Goal: Find specific page/section: Find specific page/section

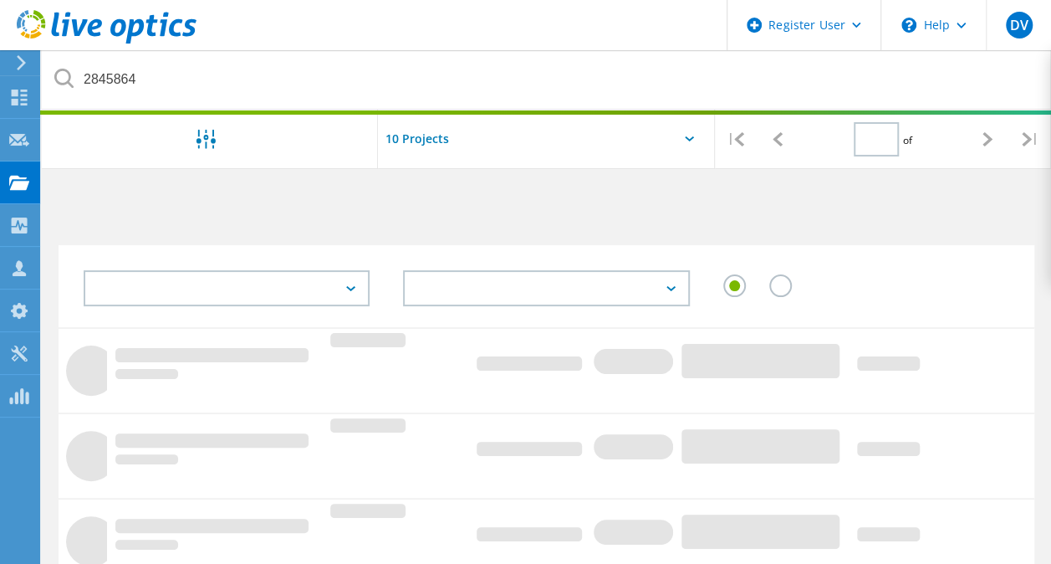
type input "1"
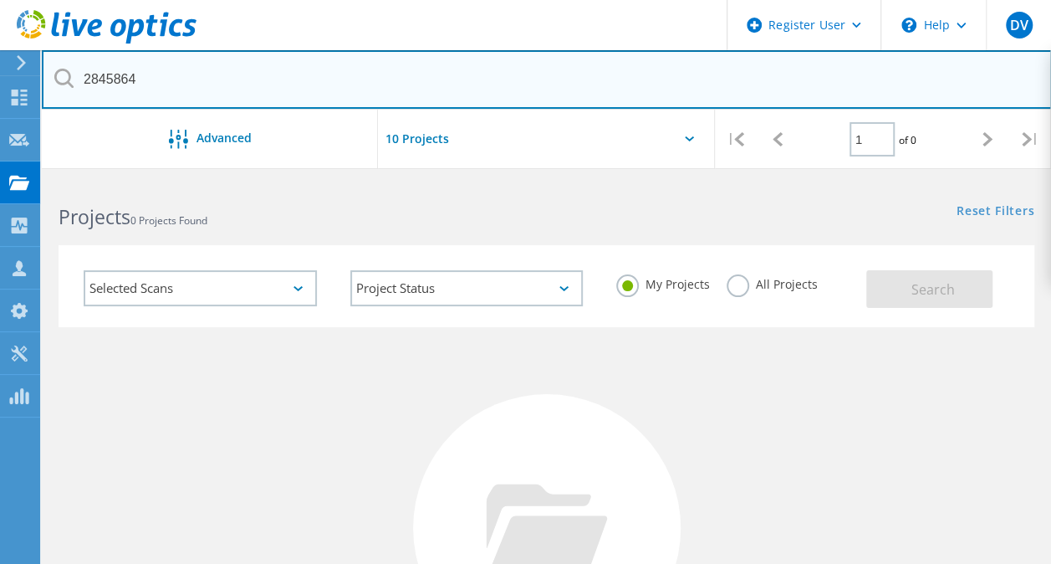
click at [143, 90] on input "2845864" at bounding box center [547, 79] width 1010 height 59
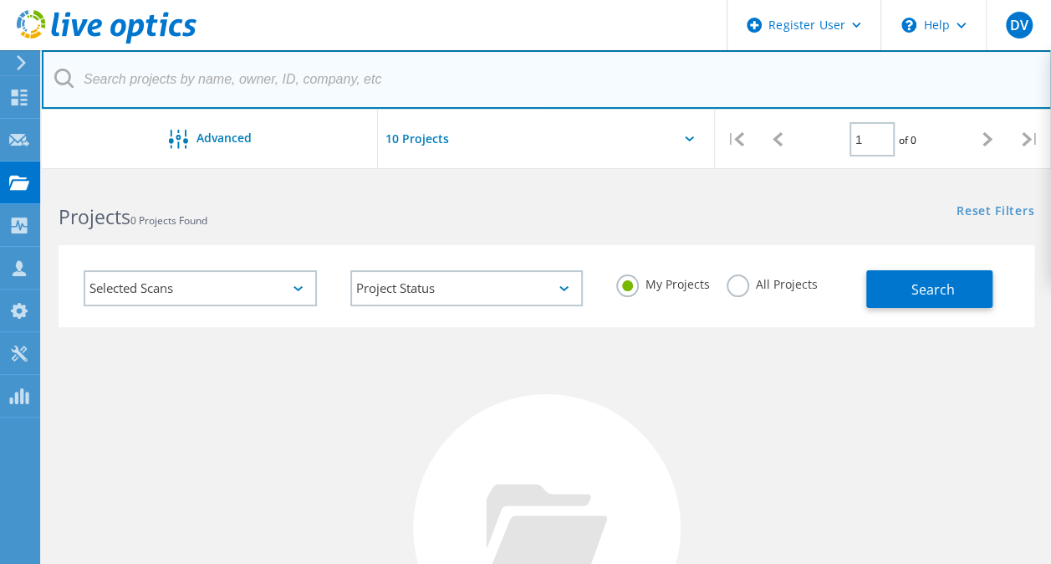
click at [313, 84] on input "text" at bounding box center [547, 79] width 1010 height 59
click at [294, 74] on input "text" at bounding box center [547, 79] width 1010 height 59
type input "2845864"
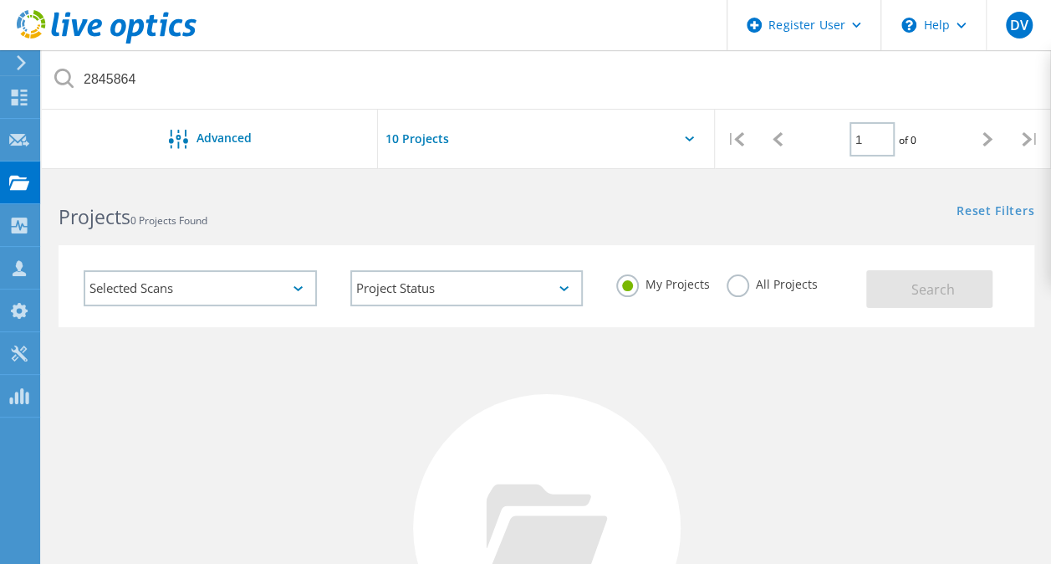
click at [724, 284] on div "My Projects All Projects" at bounding box center [733, 284] width 267 height 62
click at [747, 287] on label "All Projects" at bounding box center [772, 282] width 91 height 16
click at [0, 0] on input "All Projects" at bounding box center [0, 0] width 0 height 0
click at [959, 304] on button "Search" at bounding box center [930, 289] width 126 height 38
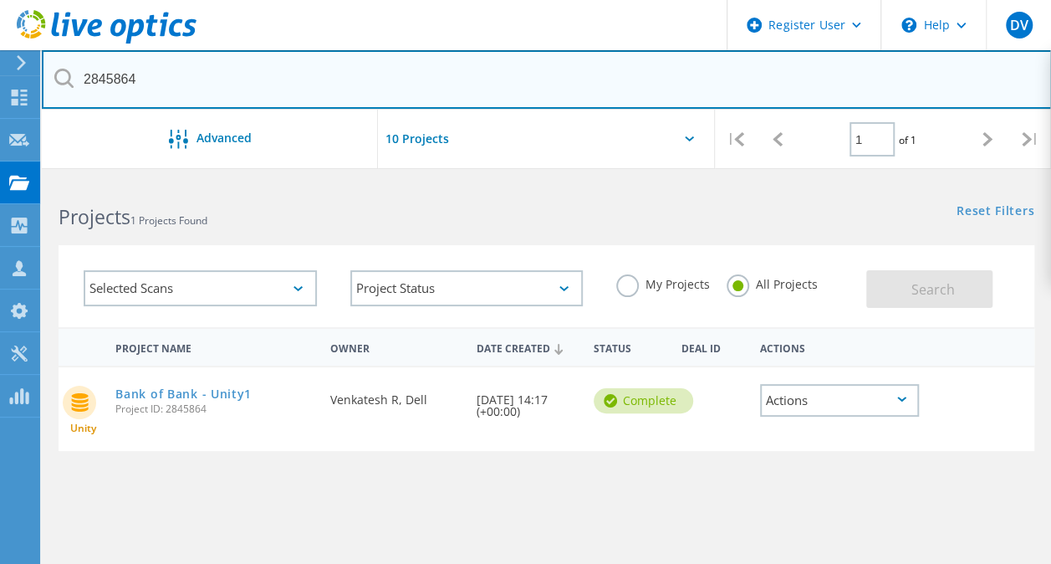
click at [200, 84] on input "2845864" at bounding box center [547, 79] width 1010 height 59
drag, startPoint x: 200, startPoint y: 84, endPoint x: 166, endPoint y: 95, distance: 36.0
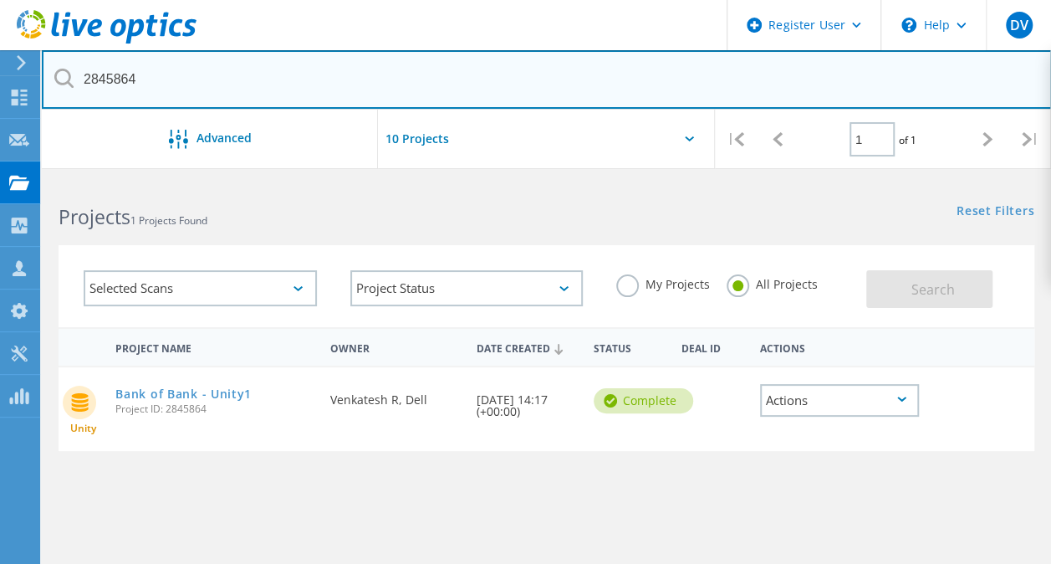
click at [166, 95] on input "2845864" at bounding box center [547, 79] width 1010 height 59
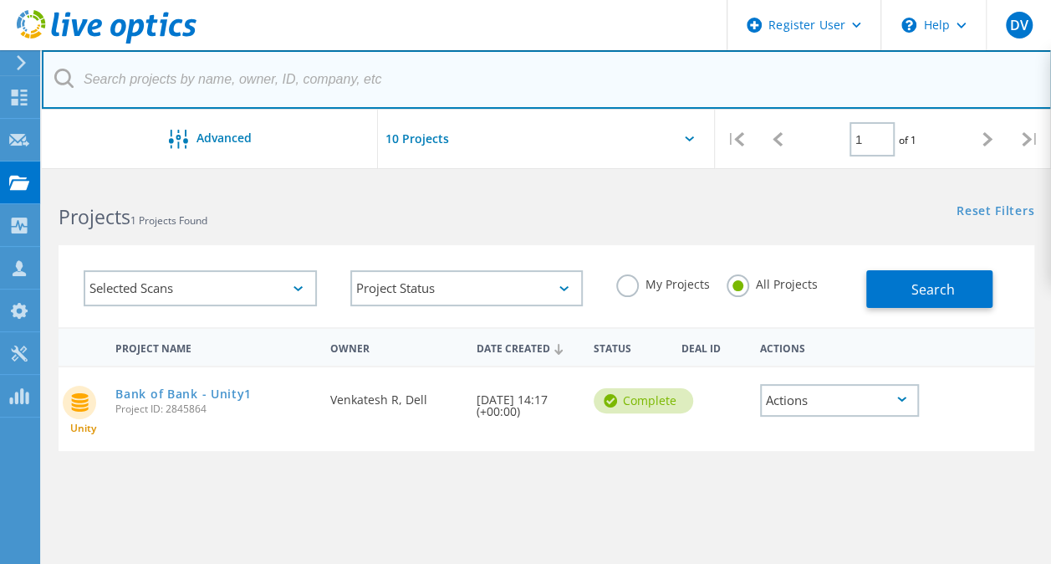
click at [168, 87] on input "text" at bounding box center [547, 79] width 1010 height 59
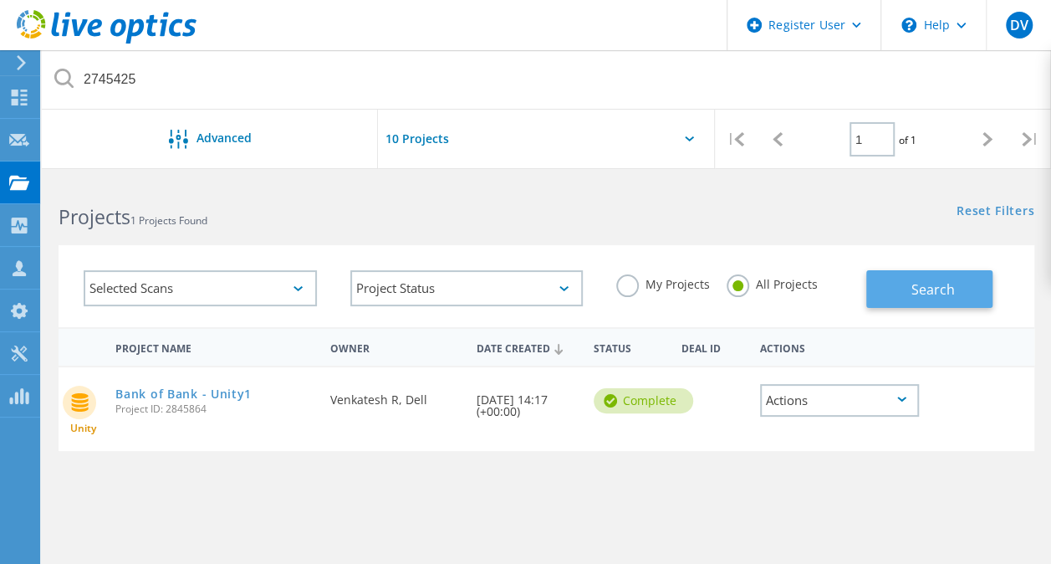
click at [917, 279] on button "Search" at bounding box center [930, 289] width 126 height 38
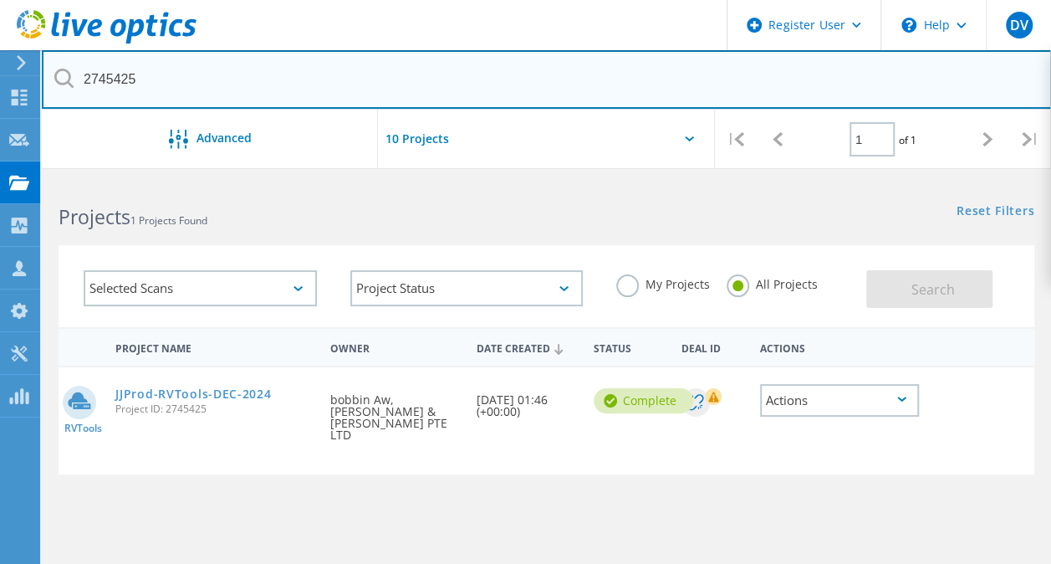
click at [216, 88] on input "2745425" at bounding box center [547, 79] width 1010 height 59
paste input "84549"
type input "2845495"
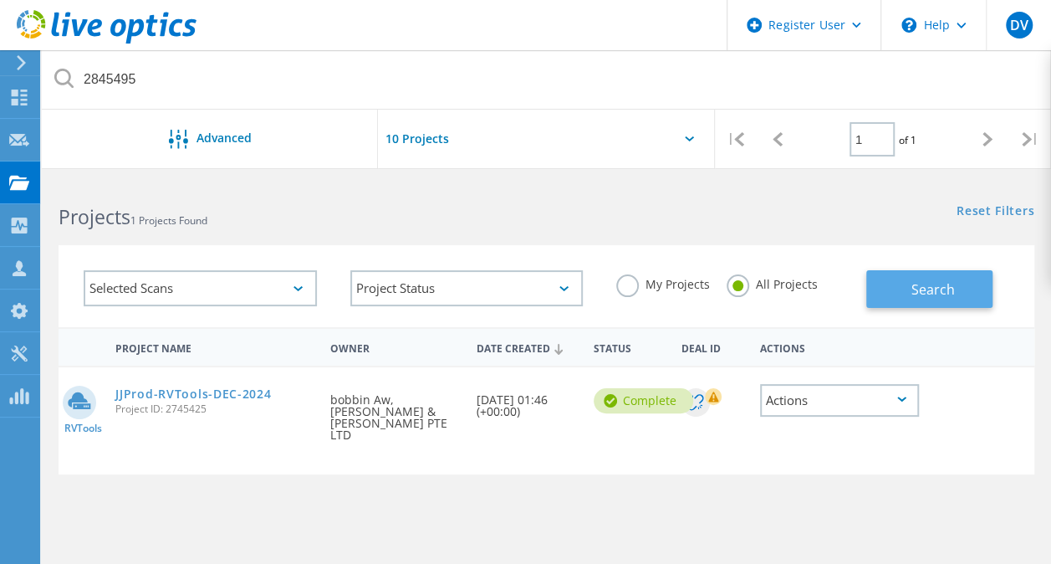
click at [876, 301] on button "Search" at bounding box center [930, 289] width 126 height 38
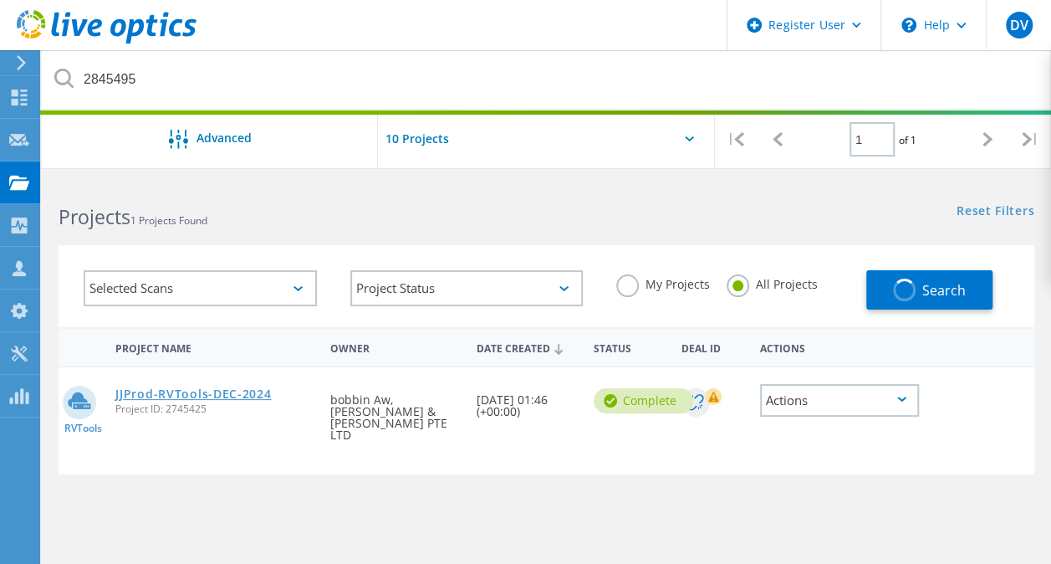
click at [254, 394] on link "JJProd-RVTools-DEC-2024" at bounding box center [193, 394] width 156 height 12
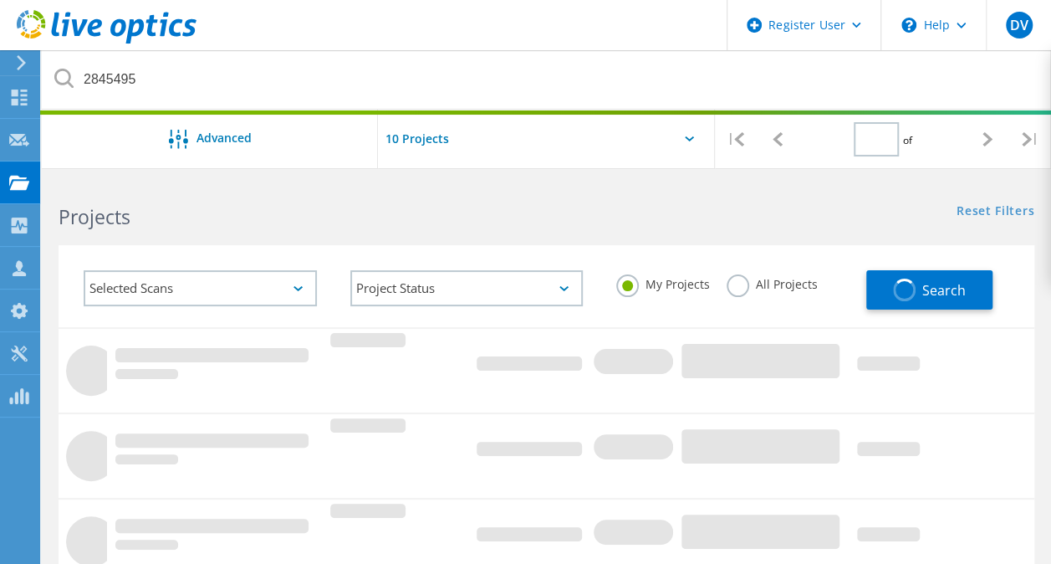
type input "1"
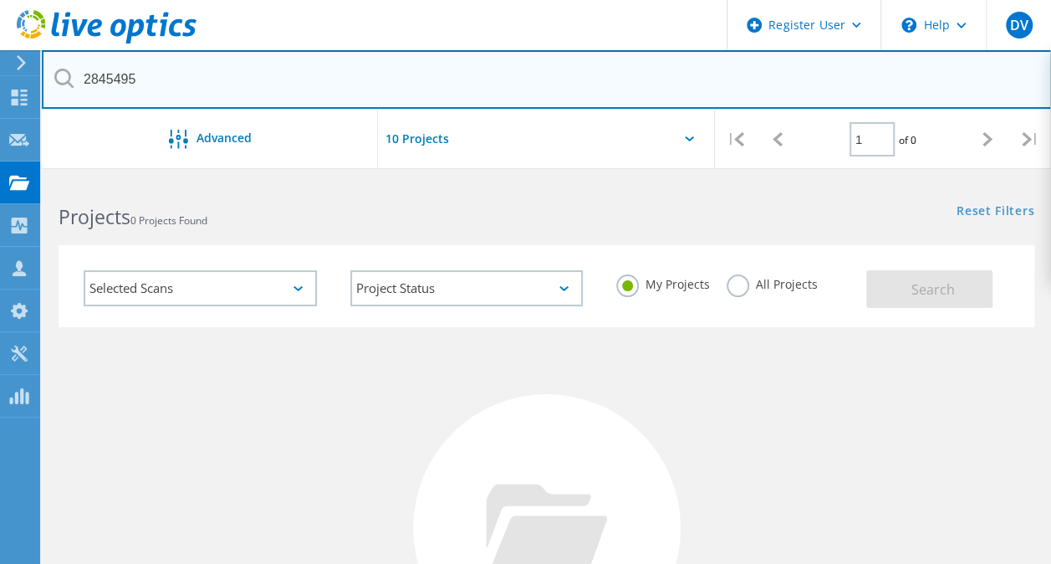
click at [328, 70] on input "2845495" at bounding box center [547, 79] width 1010 height 59
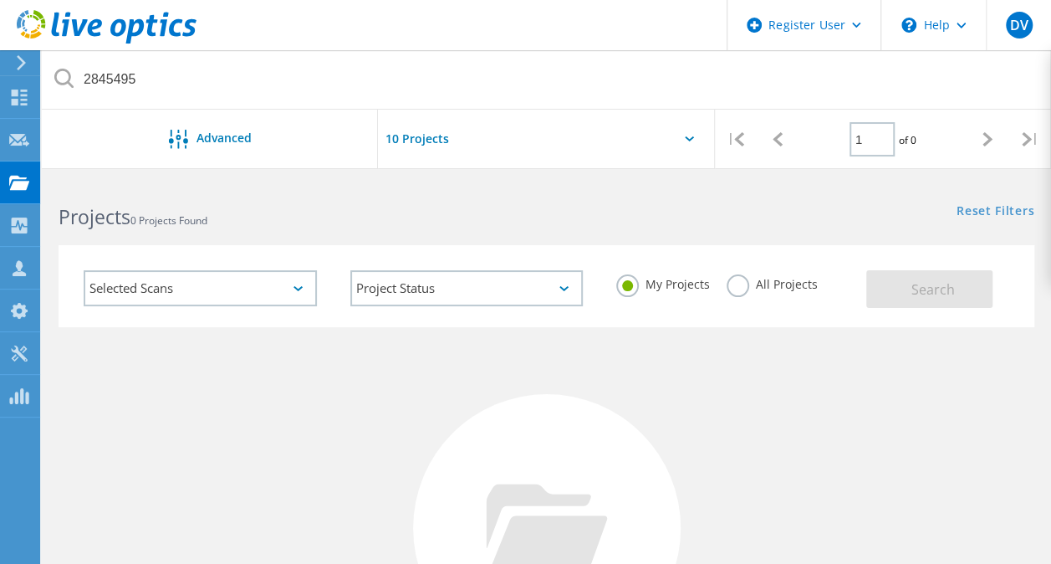
click at [678, 294] on div "My Projects" at bounding box center [663, 286] width 94 height 24
click at [740, 278] on label "All Projects" at bounding box center [772, 282] width 91 height 16
click at [0, 0] on input "All Projects" at bounding box center [0, 0] width 0 height 0
click at [647, 281] on label "My Projects" at bounding box center [663, 282] width 94 height 16
click at [0, 0] on input "My Projects" at bounding box center [0, 0] width 0 height 0
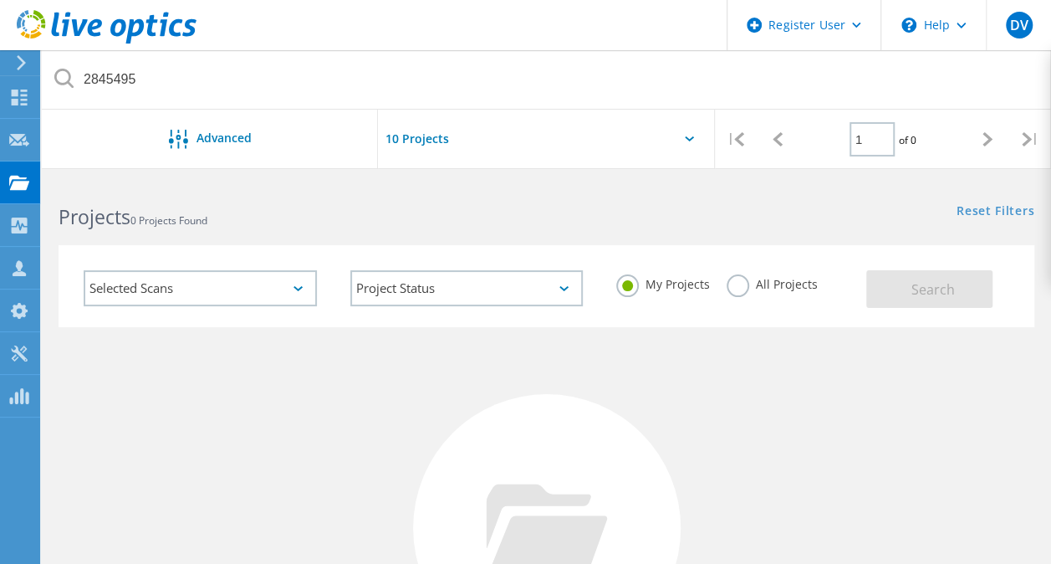
click at [733, 281] on label "All Projects" at bounding box center [772, 282] width 91 height 16
click at [0, 0] on input "All Projects" at bounding box center [0, 0] width 0 height 0
click at [870, 284] on button "Search" at bounding box center [930, 289] width 126 height 38
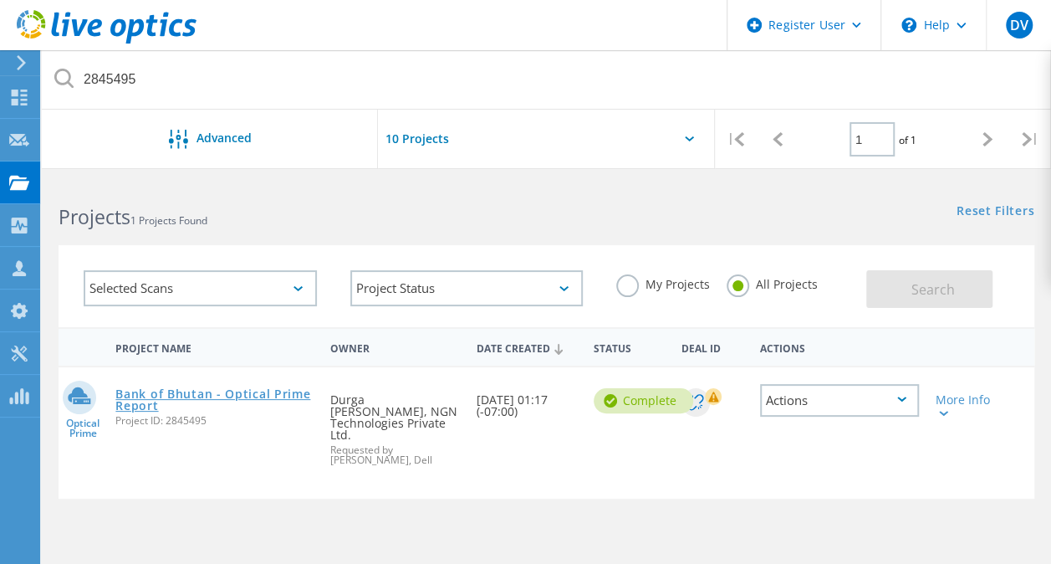
click at [269, 388] on link "Bank of Bhutan - Optical Prime Report" at bounding box center [214, 399] width 198 height 23
